Goal: Check status: Check status

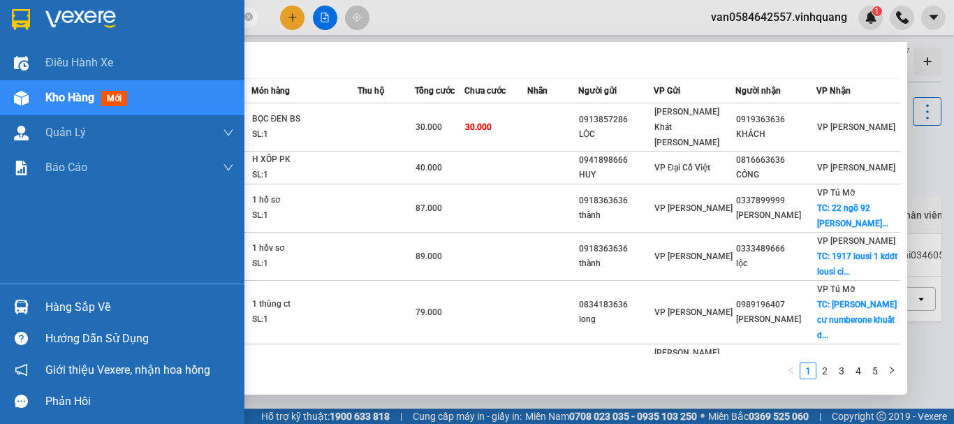
drag, startPoint x: 164, startPoint y: 15, endPoint x: 89, endPoint y: 14, distance: 74.7
click at [0, 14] on section "Kết quả [PERSON_NAME] ( 44 ) Bộ lọc Mã ĐH Trạng thái Món hàng Thu hộ Tổng [PERS…" at bounding box center [477, 212] width 954 height 424
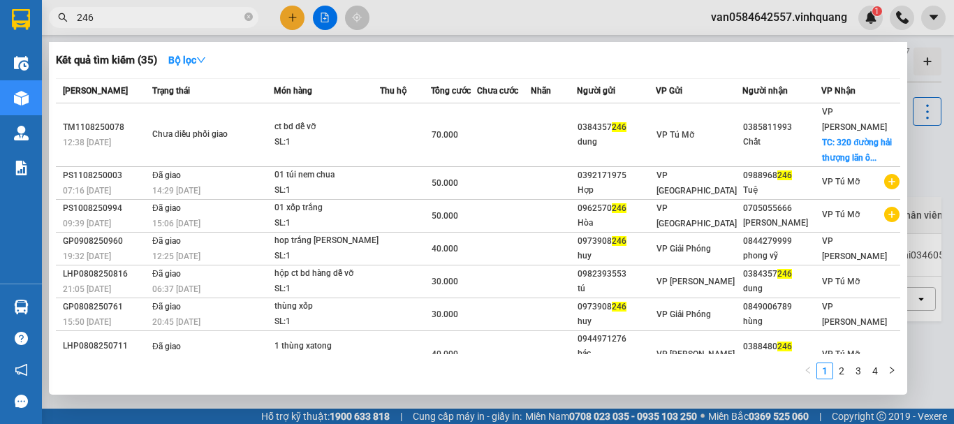
type input "246"
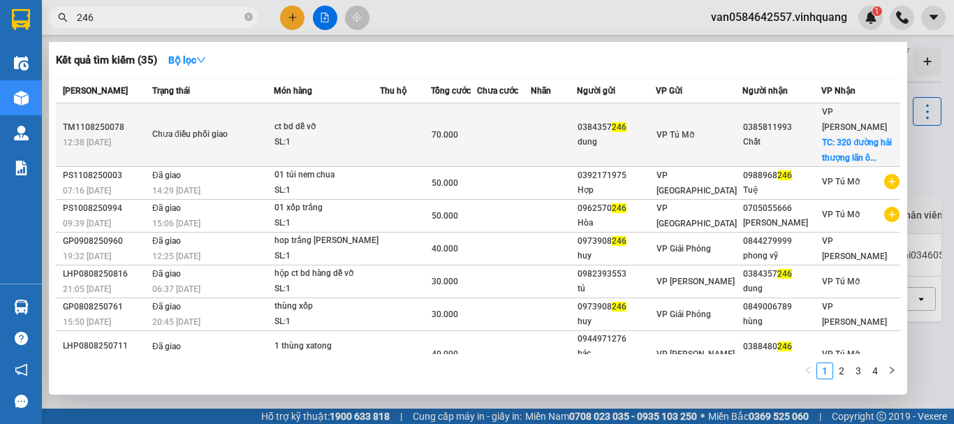
drag, startPoint x: 143, startPoint y: 16, endPoint x: 290, endPoint y: 136, distance: 189.5
click at [74, 20] on span "246" at bounding box center [153, 17] width 209 height 21
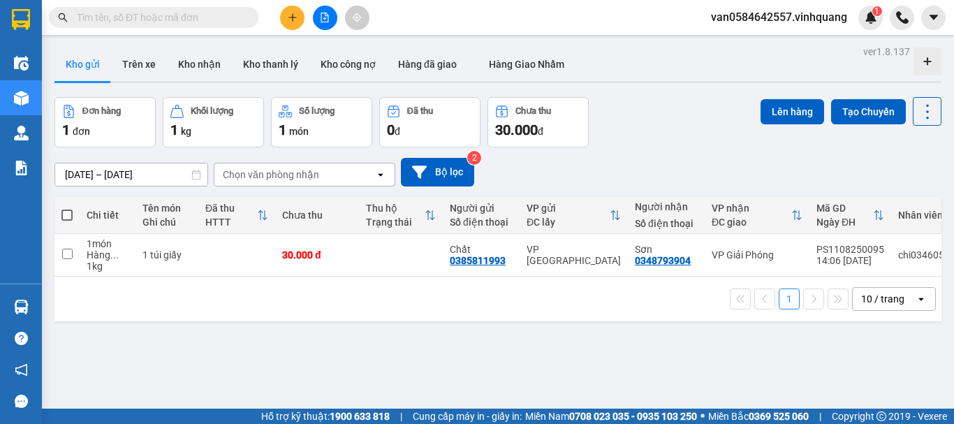
type input "."
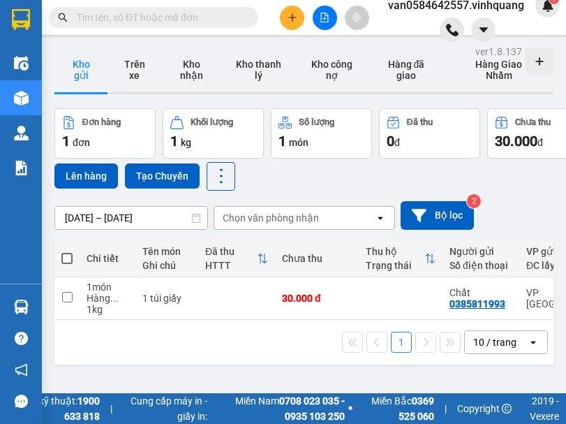
click at [222, 4] on div "Kết quả [PERSON_NAME] ( 35 ) Bộ lọc Mã ĐH Trạng thái Món hàng Thu hộ Tổng [PERS…" at bounding box center [283, 17] width 566 height 35
click at [209, 13] on input "text" at bounding box center [159, 17] width 165 height 15
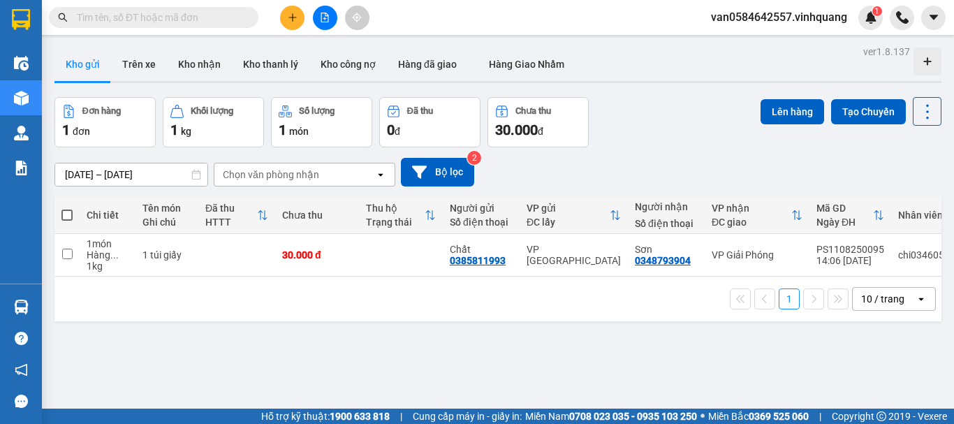
click at [228, 15] on input "text" at bounding box center [159, 17] width 165 height 15
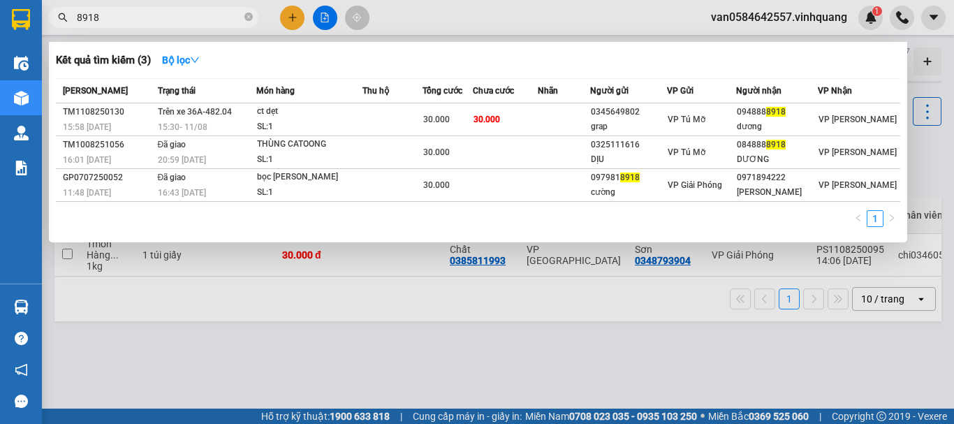
drag, startPoint x: 101, startPoint y: 14, endPoint x: 67, endPoint y: 36, distance: 40.3
click at [67, 30] on div "Kết quả [PERSON_NAME] ( 3 ) Bộ lọc Mã ĐH Trạng thái Món hàng Thu hộ Tổng [PERSO…" at bounding box center [136, 18] width 272 height 24
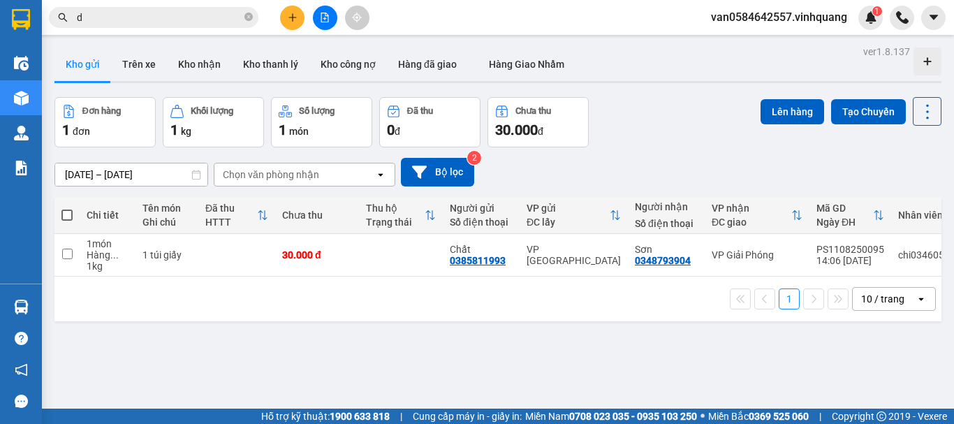
type input "d"
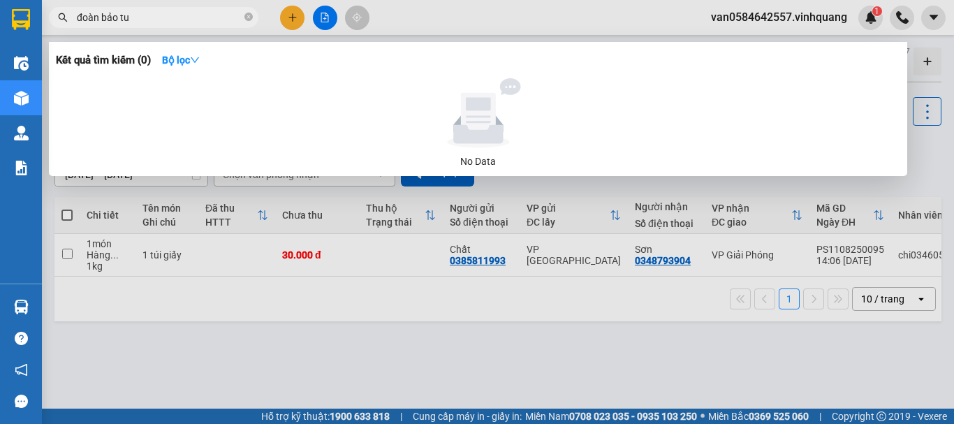
type input "đoàn bảo tu"
click at [140, 25] on span "đoàn bảo tu" at bounding box center [153, 17] width 209 height 21
drag, startPoint x: 135, startPoint y: 24, endPoint x: 4, endPoint y: 149, distance: 181.2
click at [0, 128] on section "Kết quả [PERSON_NAME] ( 0 ) Bộ lọc No Data đoàn bảo tu van0584642557.vinhquang …" at bounding box center [477, 212] width 954 height 424
